Goal: Navigation & Orientation: Go to known website

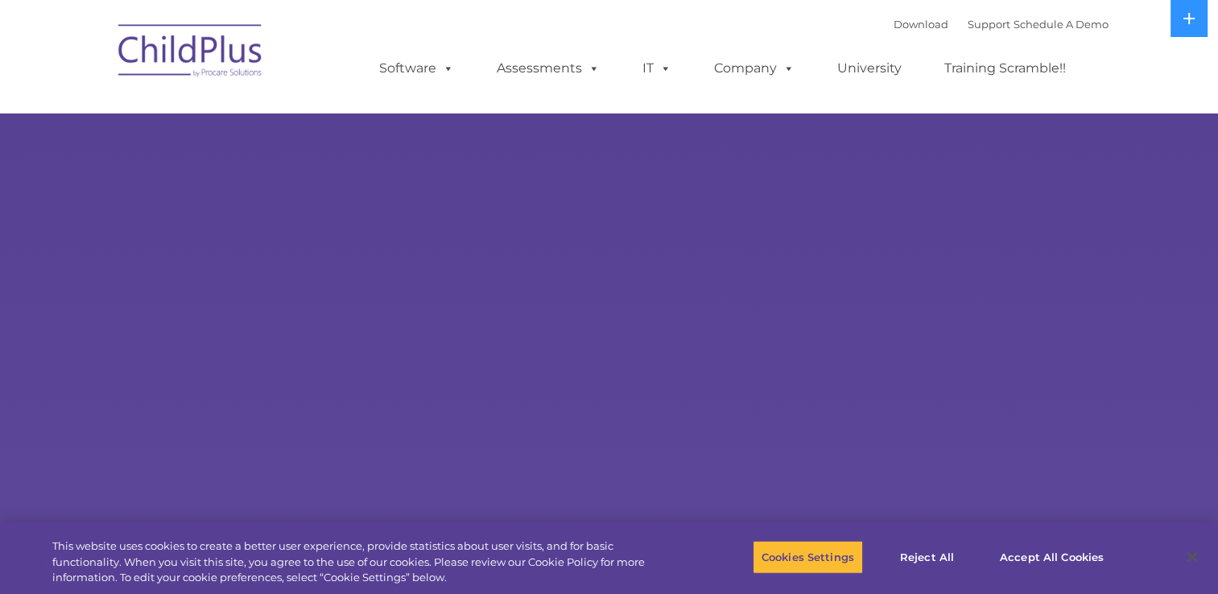
select select "MEDIUM"
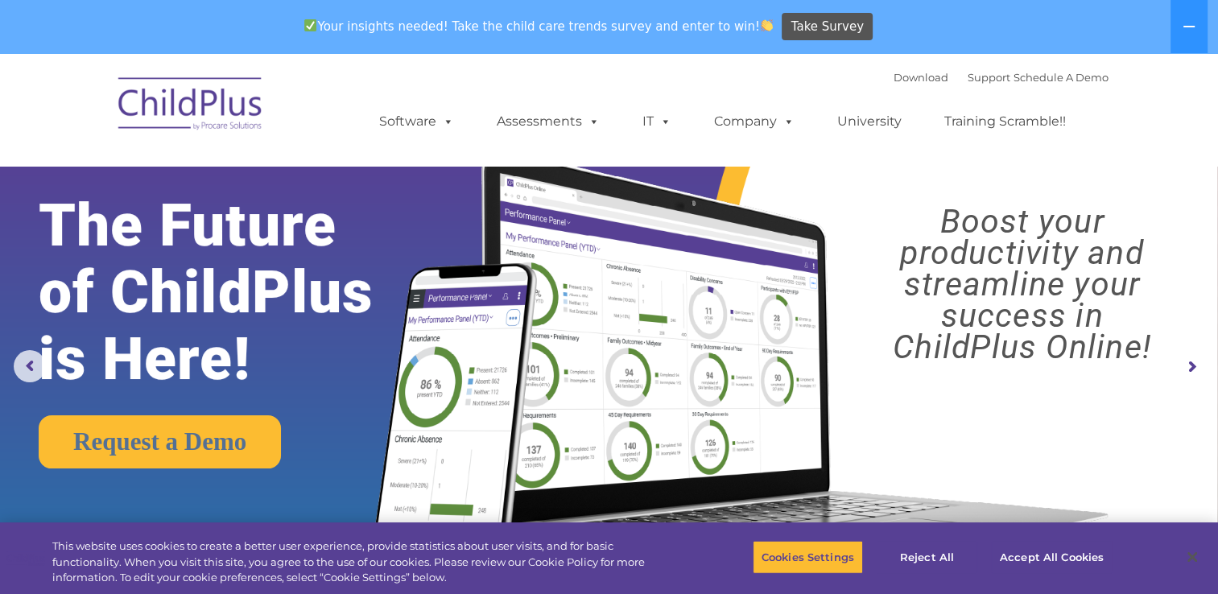
click at [334, 105] on div "Download Support | Schedule A Demo  MENU MENU Software ChildPlus: The original…" at bounding box center [609, 109] width 998 height 89
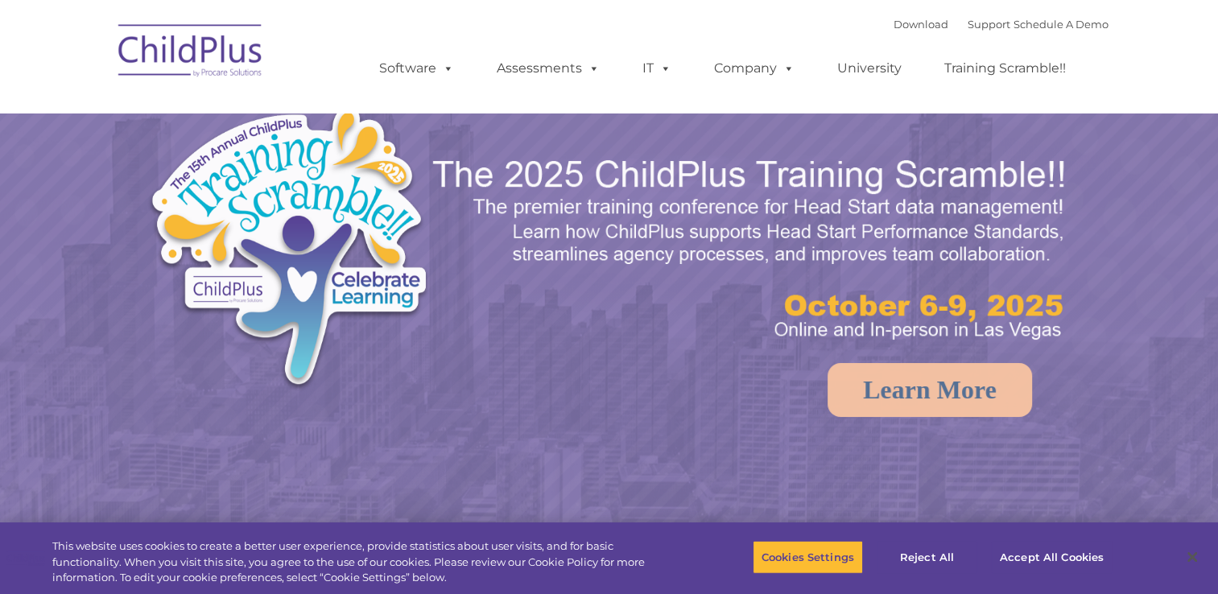
select select "MEDIUM"
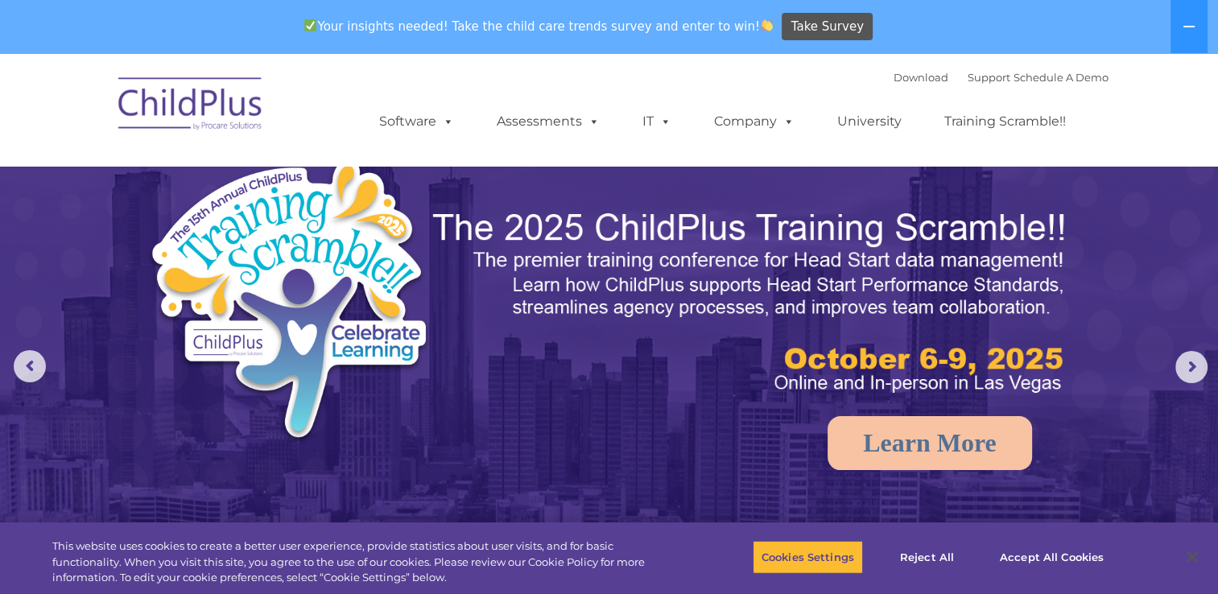
click at [238, 119] on img at bounding box center [190, 106] width 161 height 81
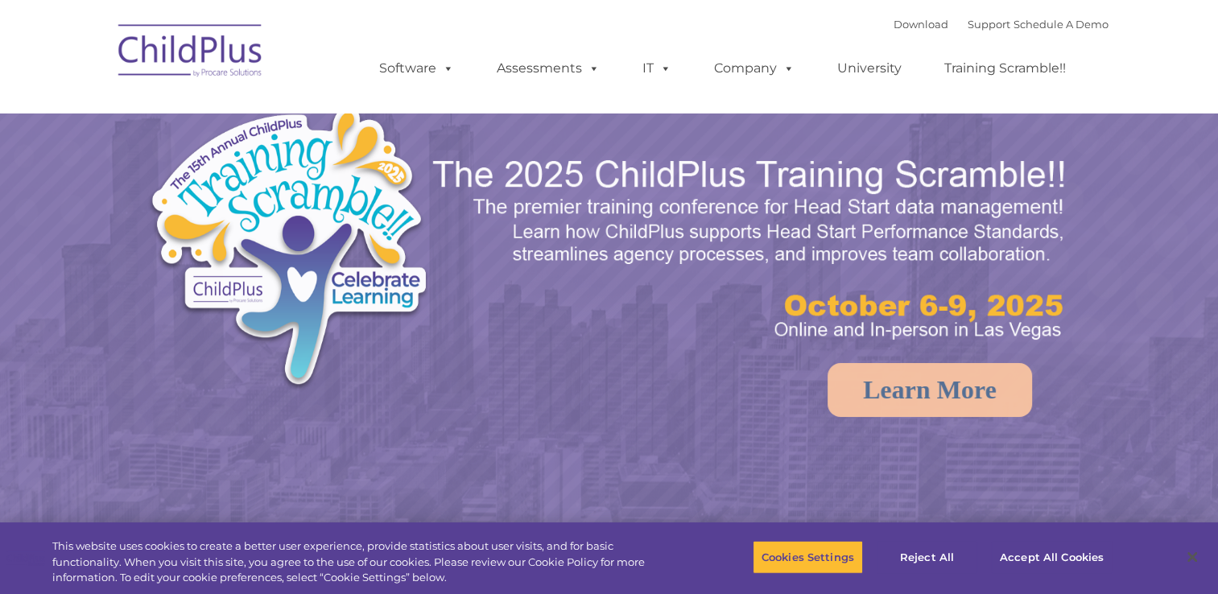
select select "MEDIUM"
